Goal: Task Accomplishment & Management: Use online tool/utility

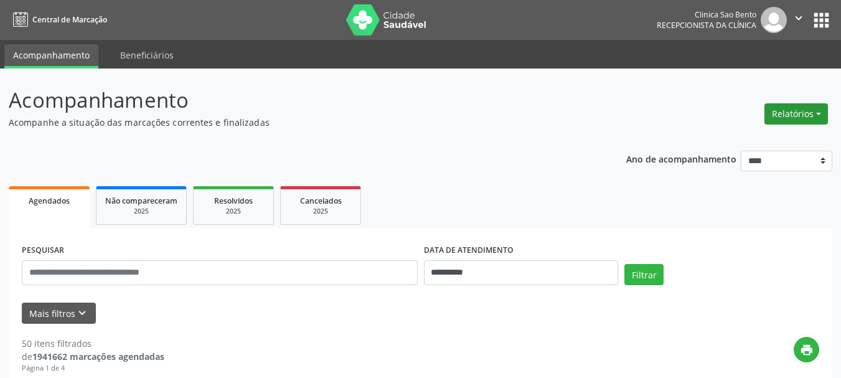
click at [800, 111] on button "Relatórios" at bounding box center [797, 113] width 64 height 21
click at [760, 137] on link "Agendamentos" at bounding box center [762, 140] width 134 height 17
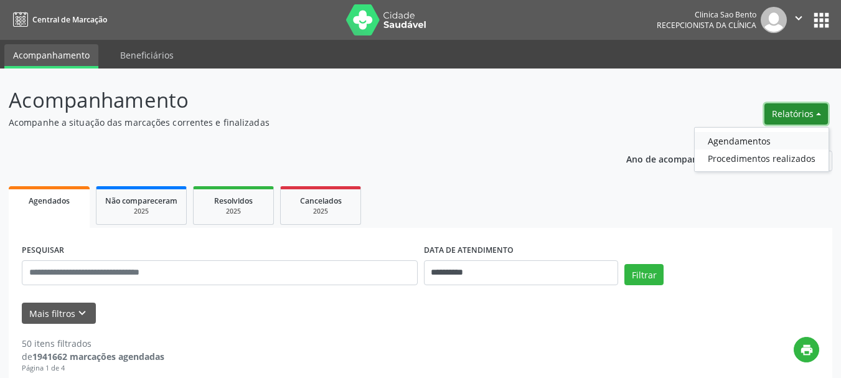
select select "*"
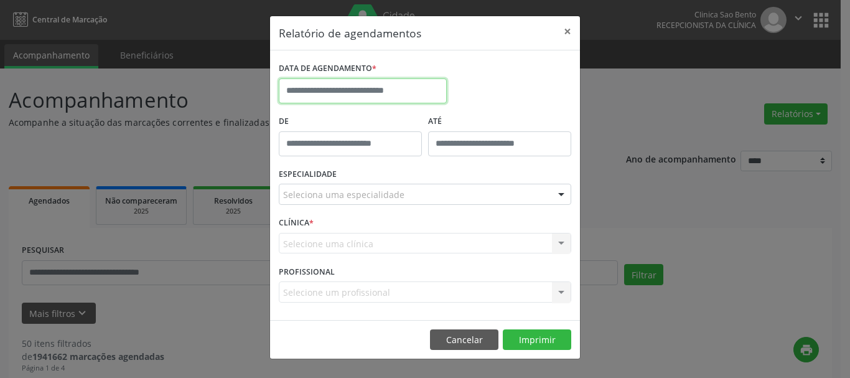
click at [369, 85] on input "text" at bounding box center [363, 90] width 168 height 25
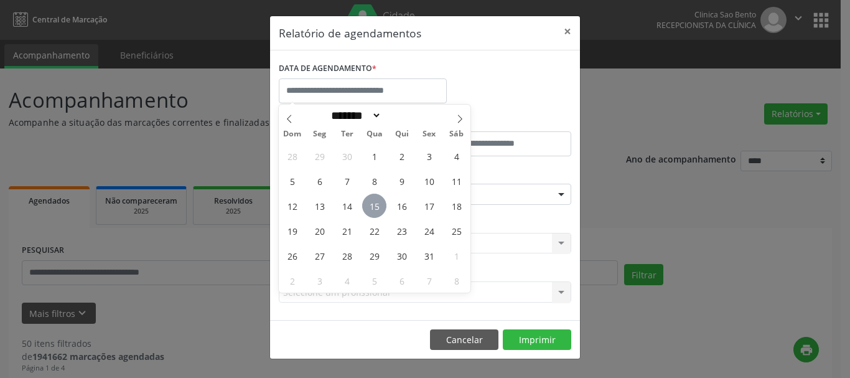
click at [372, 205] on span "15" at bounding box center [374, 206] width 24 height 24
type input "**********"
click at [377, 199] on span "15" at bounding box center [374, 206] width 24 height 24
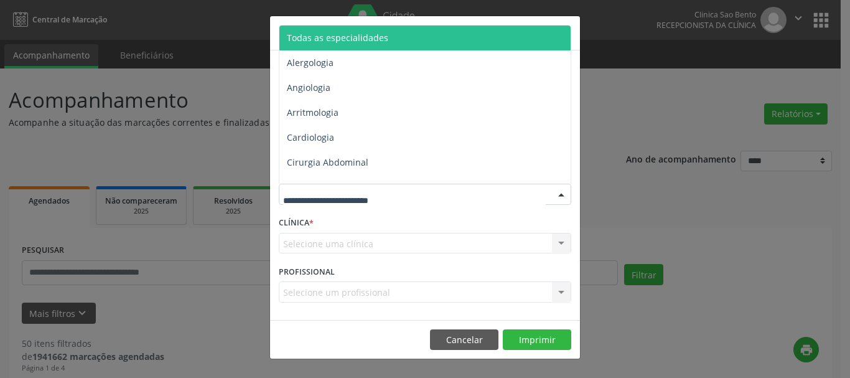
click at [428, 38] on span "Todas as especialidades" at bounding box center [426, 38] width 293 height 25
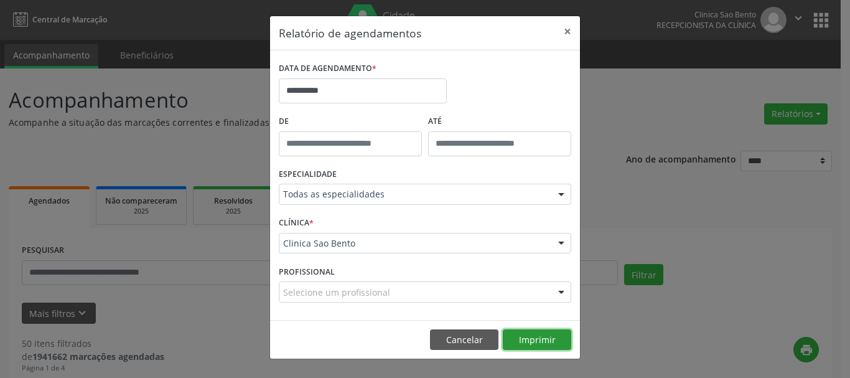
click at [539, 339] on button "Imprimir" at bounding box center [537, 339] width 68 height 21
click at [570, 34] on button "×" at bounding box center [567, 31] width 25 height 31
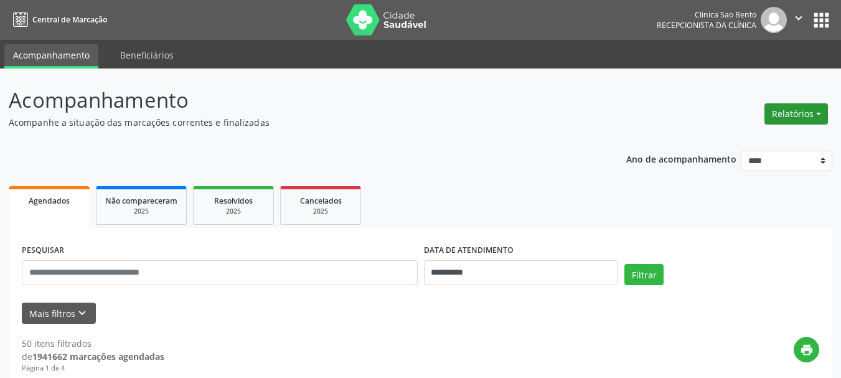
click at [791, 105] on button "Relatórios" at bounding box center [797, 113] width 64 height 21
click at [764, 137] on link "Agendamentos" at bounding box center [762, 140] width 134 height 17
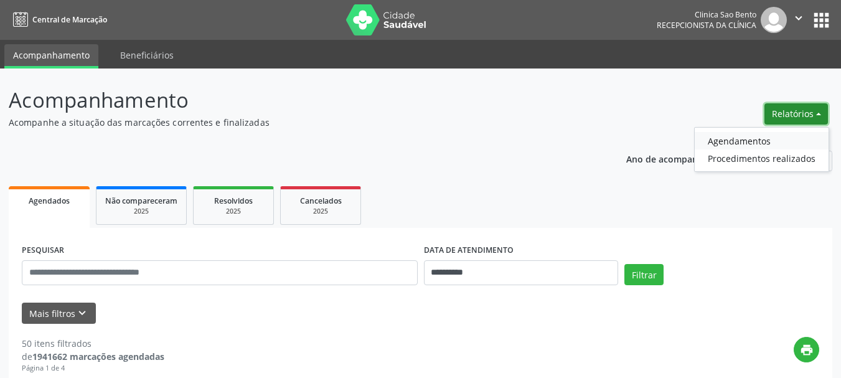
select select "*"
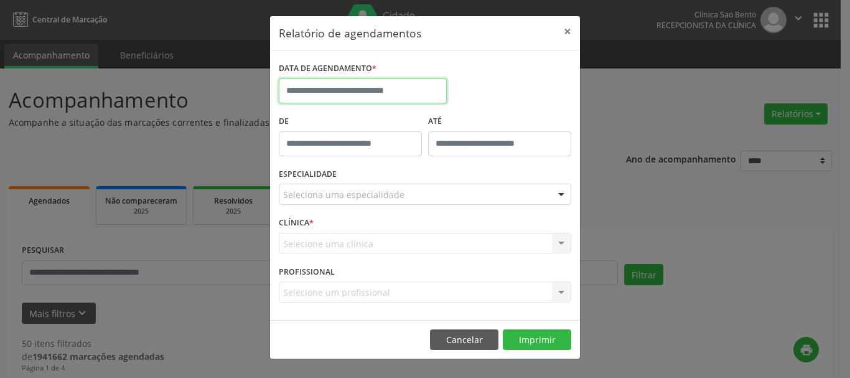
click at [337, 87] on input "text" at bounding box center [363, 90] width 168 height 25
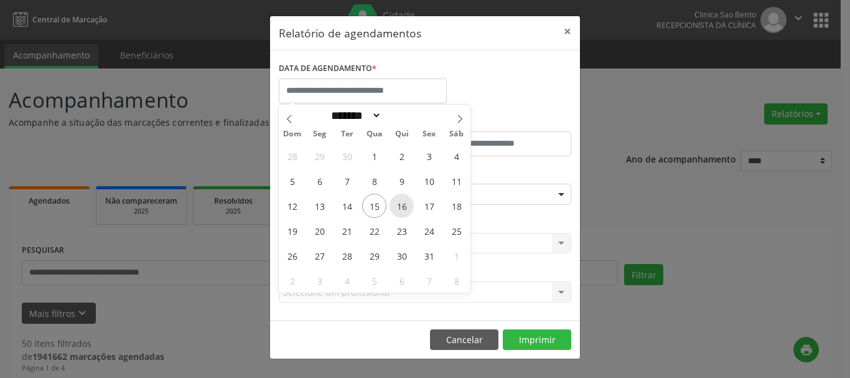
click at [402, 201] on span "16" at bounding box center [402, 206] width 24 height 24
type input "**********"
click at [402, 201] on span "16" at bounding box center [402, 206] width 24 height 24
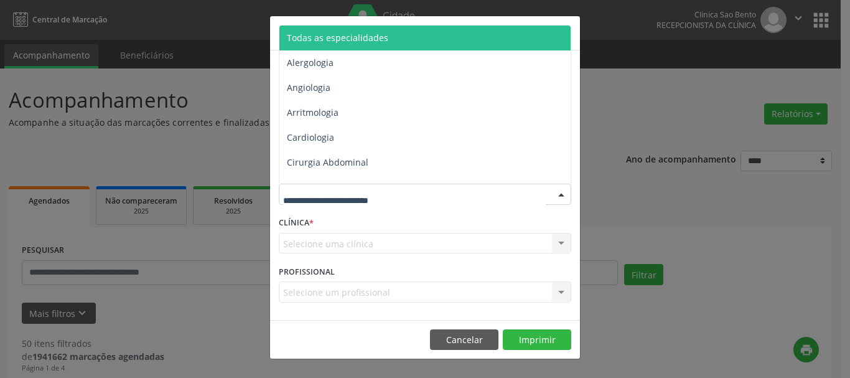
click at [366, 42] on span "Todas as especialidades" at bounding box center [337, 38] width 101 height 12
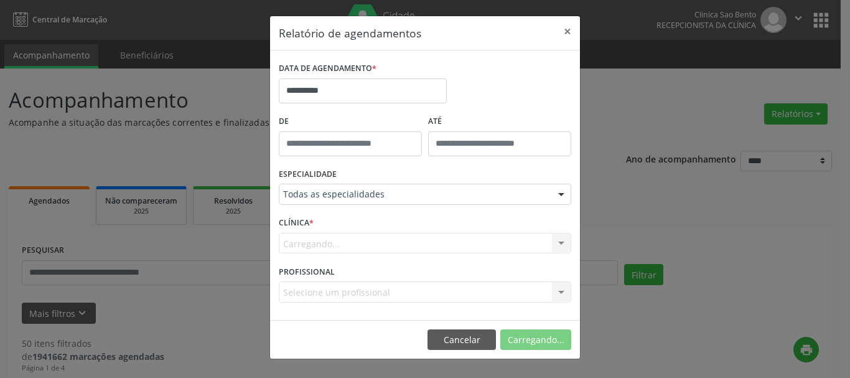
click at [366, 42] on div "**********" at bounding box center [425, 188] width 311 height 344
click at [544, 336] on button "Imprimir" at bounding box center [537, 339] width 68 height 21
